Goal: Transaction & Acquisition: Purchase product/service

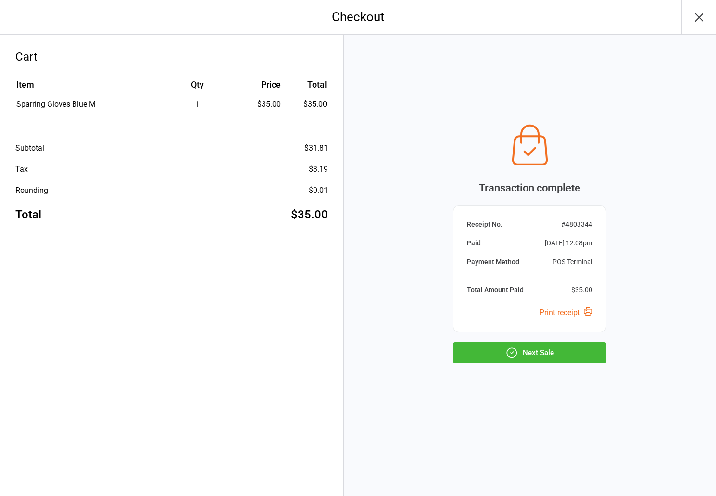
click at [499, 349] on button "Next Sale" at bounding box center [529, 352] width 153 height 21
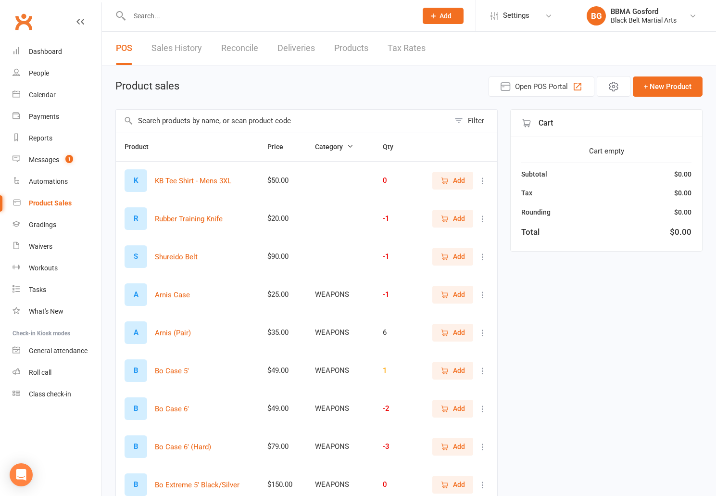
select select "100"
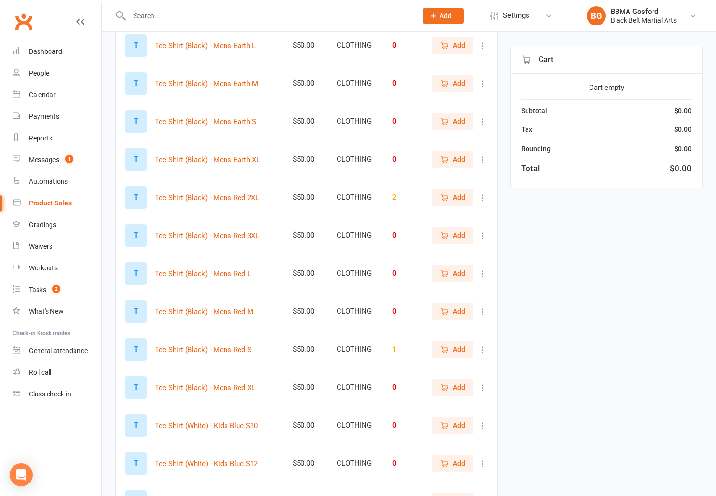
scroll to position [2653, 0]
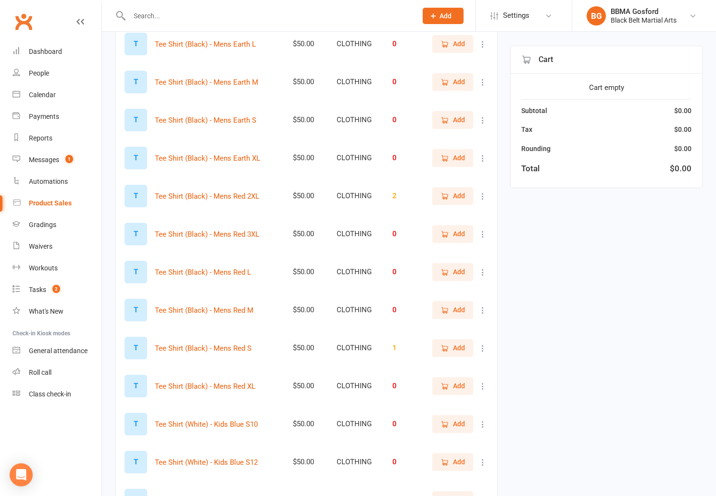
click at [468, 342] on button "Add" at bounding box center [452, 347] width 41 height 17
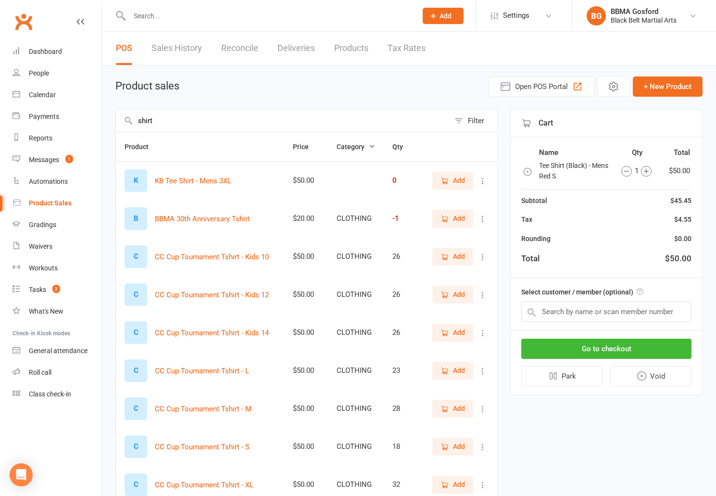
click at [186, 118] on input "shirt" at bounding box center [283, 121] width 334 height 22
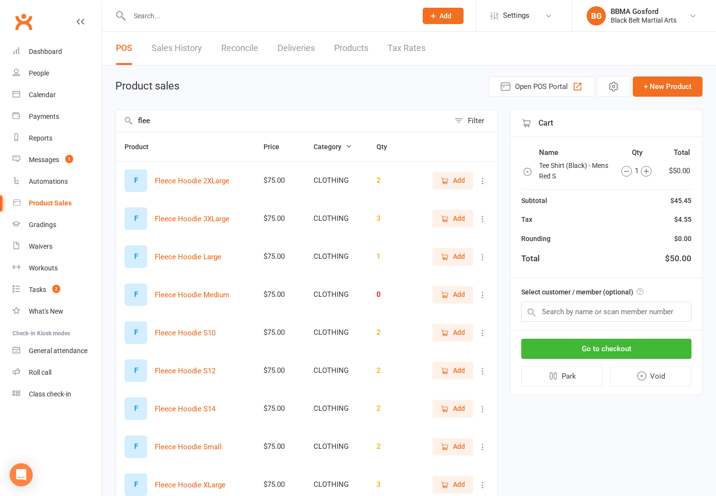
type input "flee"
click at [455, 410] on span "Add" at bounding box center [459, 408] width 12 height 11
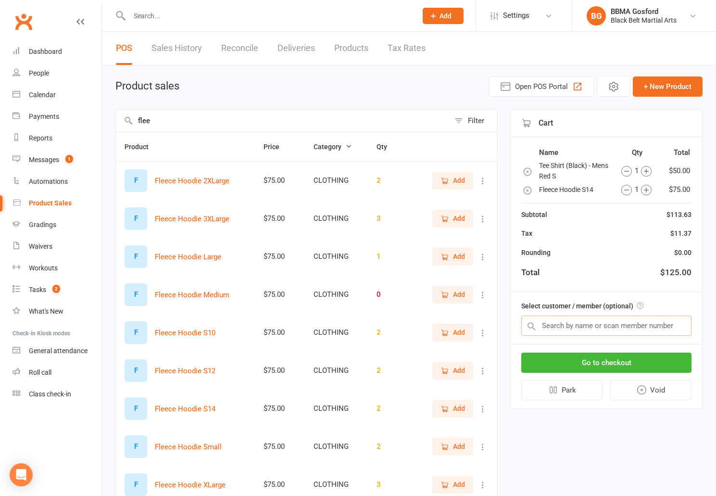
click at [580, 330] on input "text" at bounding box center [606, 325] width 170 height 20
click at [606, 358] on button "Go to checkout" at bounding box center [606, 362] width 170 height 20
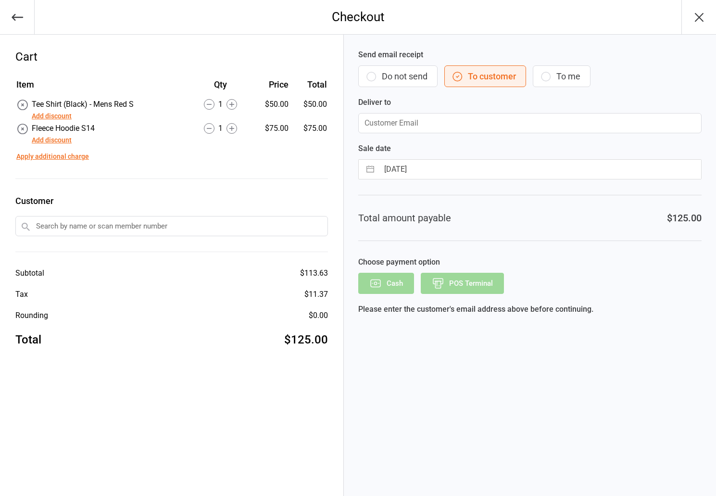
drag, startPoint x: 377, startPoint y: 76, endPoint x: 392, endPoint y: 76, distance: 14.9
click at [377, 76] on button "Do not send" at bounding box center [397, 76] width 79 height 22
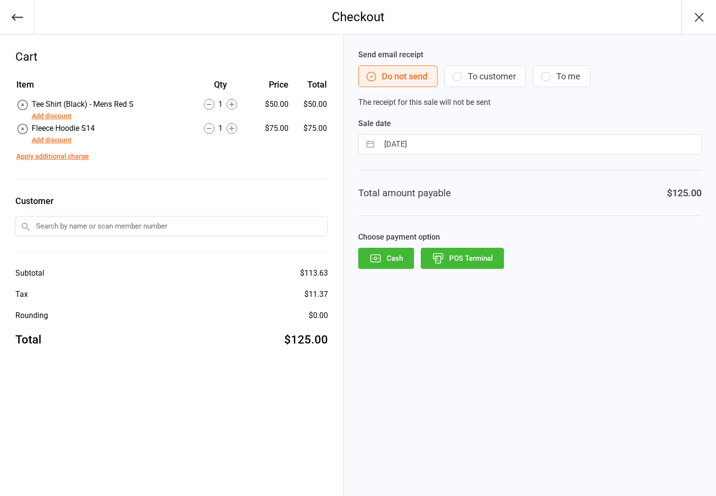
click at [372, 262] on icon "button" at bounding box center [375, 258] width 12 height 12
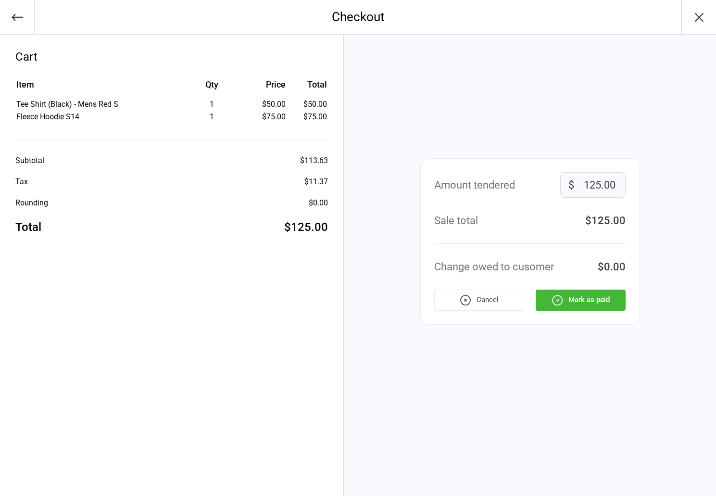
click at [579, 301] on button "Mark as paid" at bounding box center [580, 299] width 90 height 21
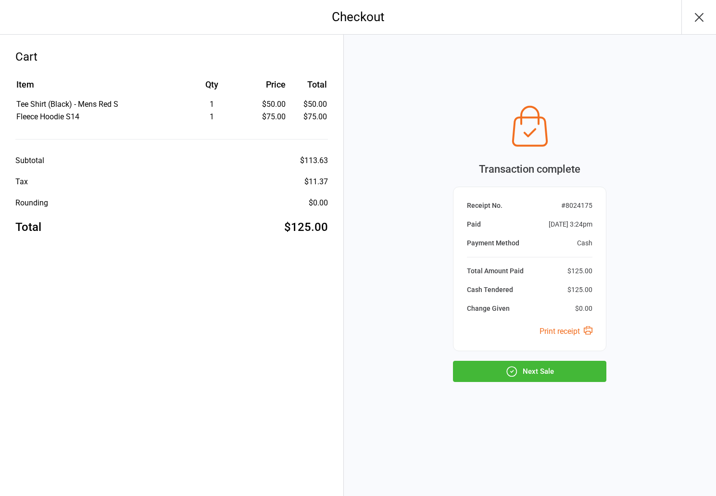
click at [559, 370] on button "Next Sale" at bounding box center [529, 370] width 153 height 21
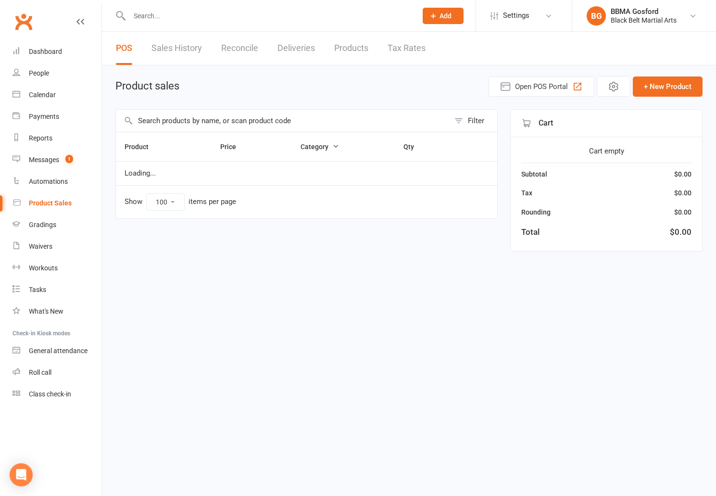
select select "100"
